Goal: Task Accomplishment & Management: Manage account settings

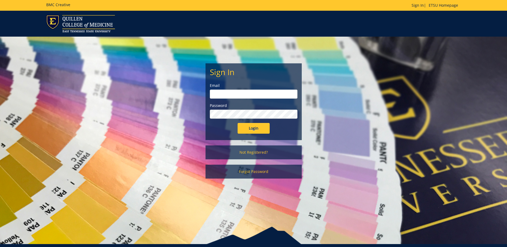
type input "[EMAIL_ADDRESS][DOMAIN_NAME]"
click at [247, 127] on input "Login" at bounding box center [253, 128] width 32 height 11
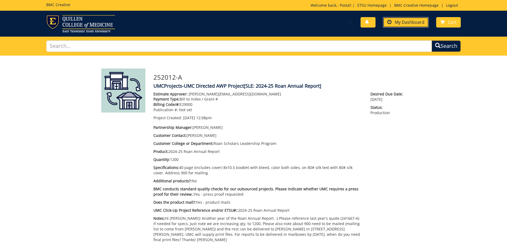
click at [404, 19] on span "My Dashboard" at bounding box center [410, 22] width 30 height 6
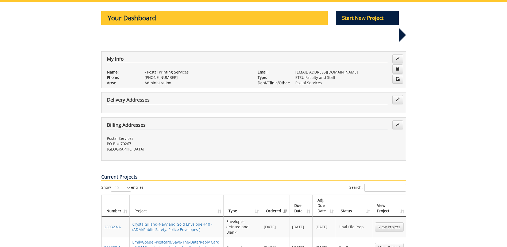
scroll to position [107, 0]
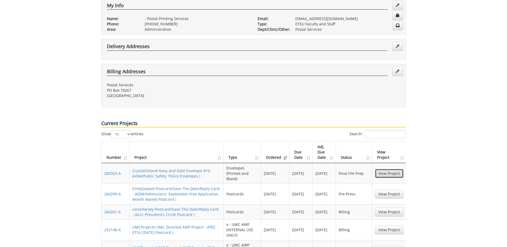
click at [391, 169] on link "View Project" at bounding box center [389, 173] width 29 height 9
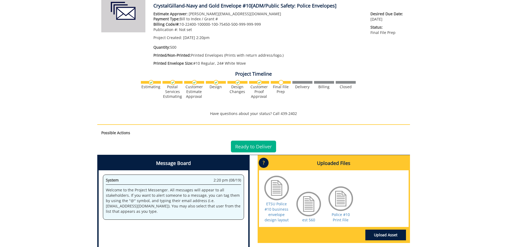
scroll to position [107, 0]
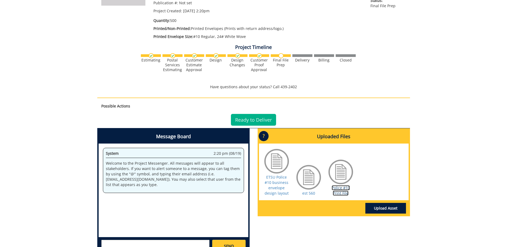
click at [341, 189] on link "Police #10 Print File" at bounding box center [340, 190] width 18 height 10
click at [274, 181] on link "ETSU Police #10 business envelope design layout" at bounding box center [276, 184] width 24 height 21
click at [341, 191] on link "Police #10 Print File" at bounding box center [340, 190] width 18 height 10
